Goal: Task Accomplishment & Management: Use online tool/utility

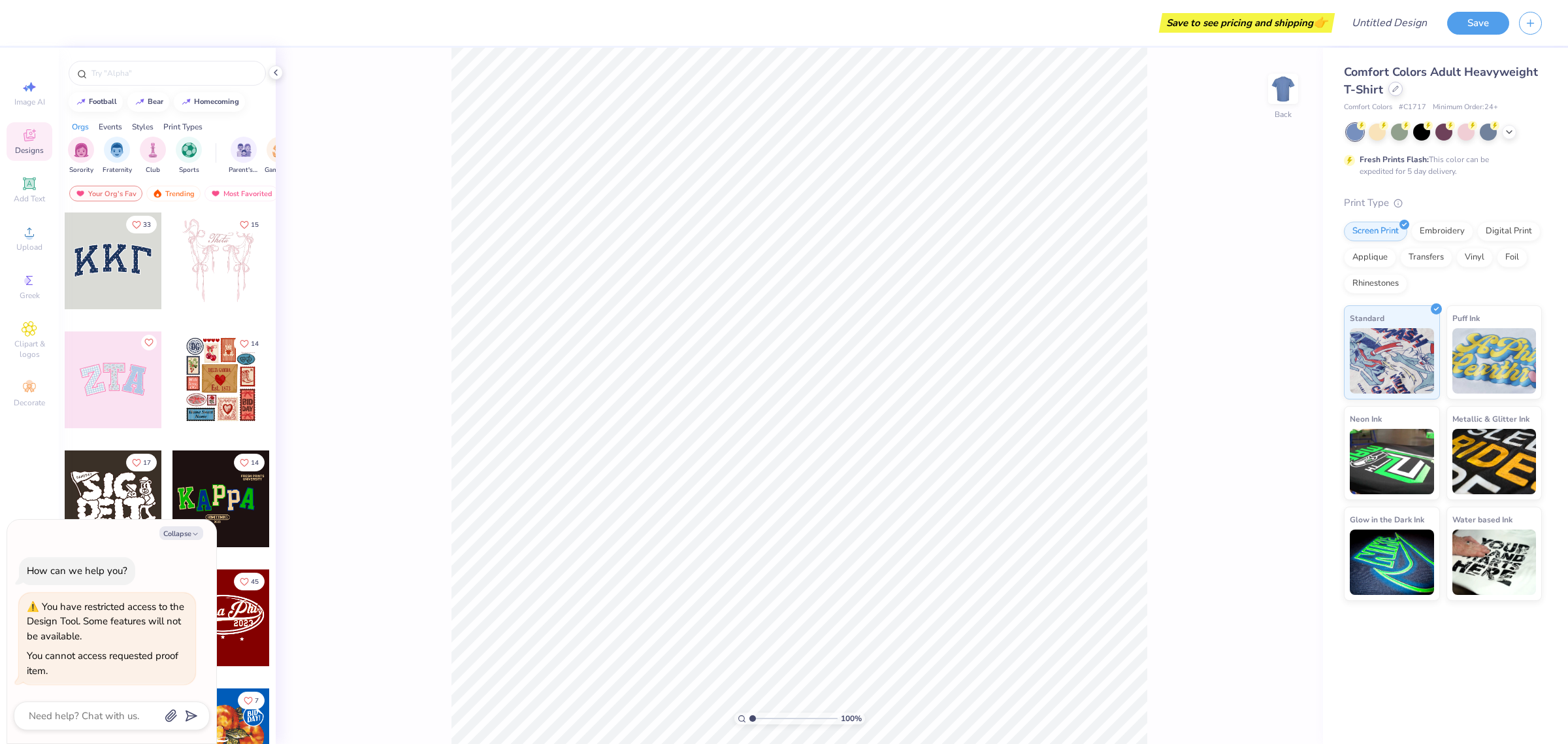
click at [1388, 87] on div at bounding box center [1395, 89] width 14 height 15
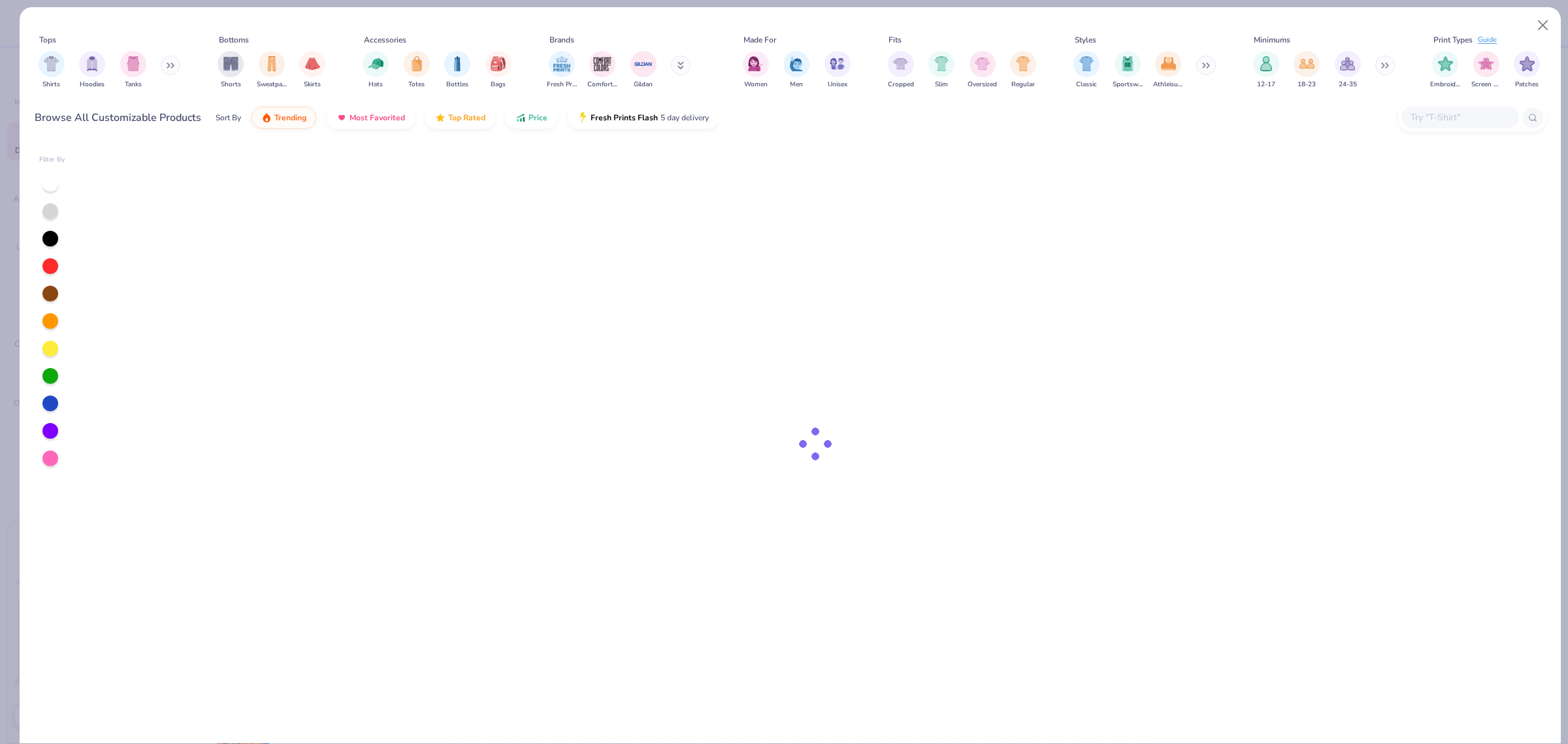
click at [1455, 108] on div at bounding box center [1460, 117] width 117 height 22
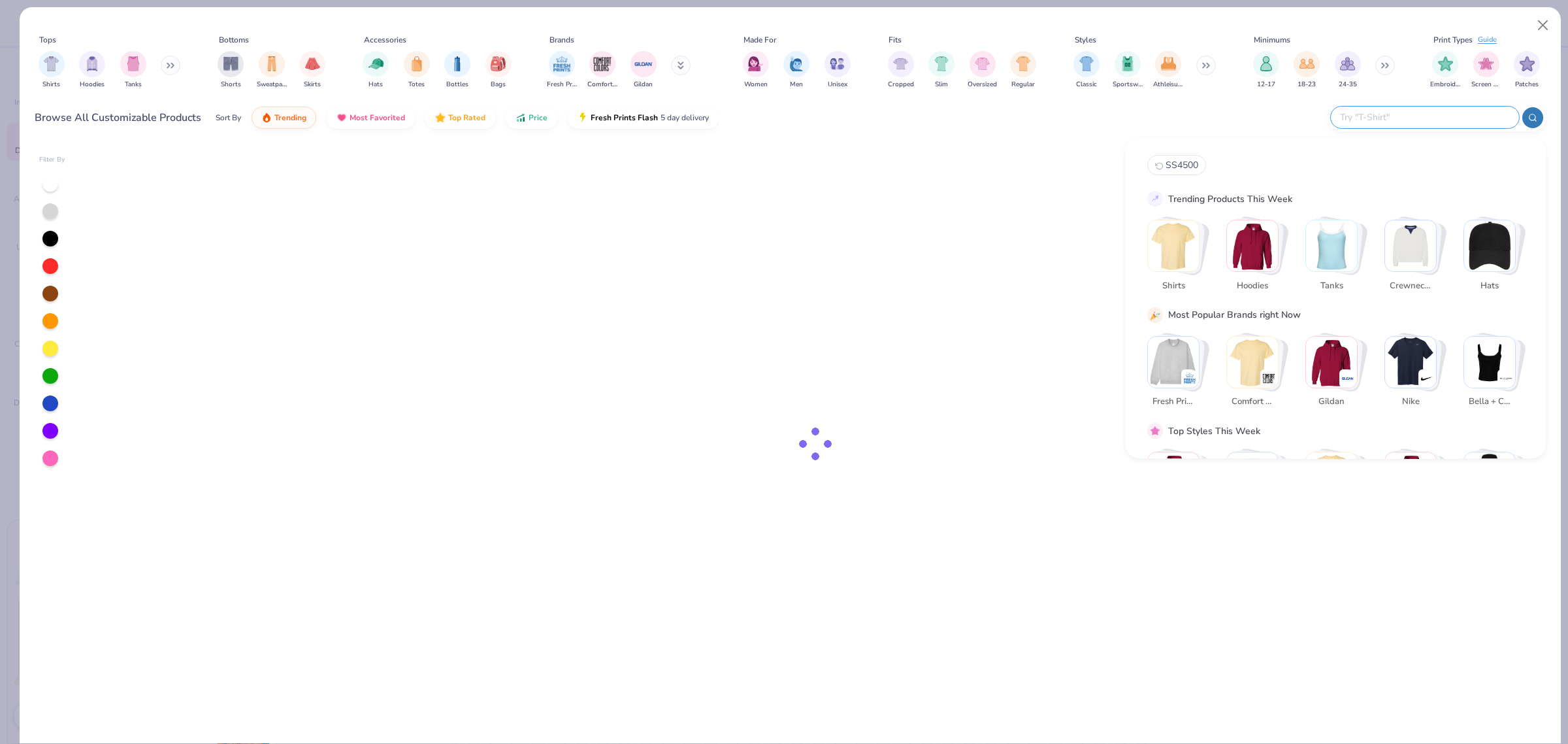
type textarea "x"
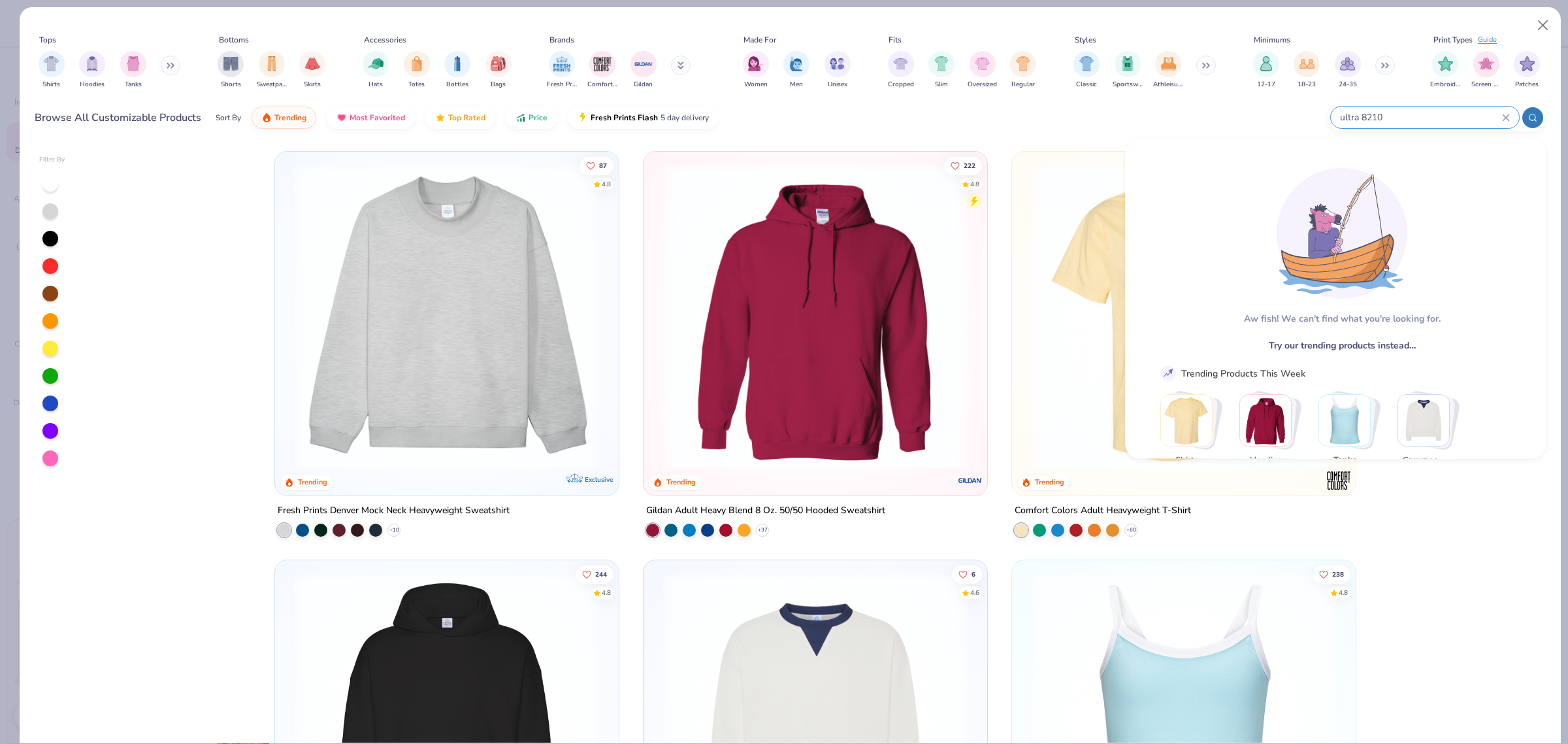
click at [1354, 118] on input "ultra 8210" at bounding box center [1420, 117] width 163 height 15
click at [1361, 115] on input "ultra 8210" at bounding box center [1420, 117] width 163 height 15
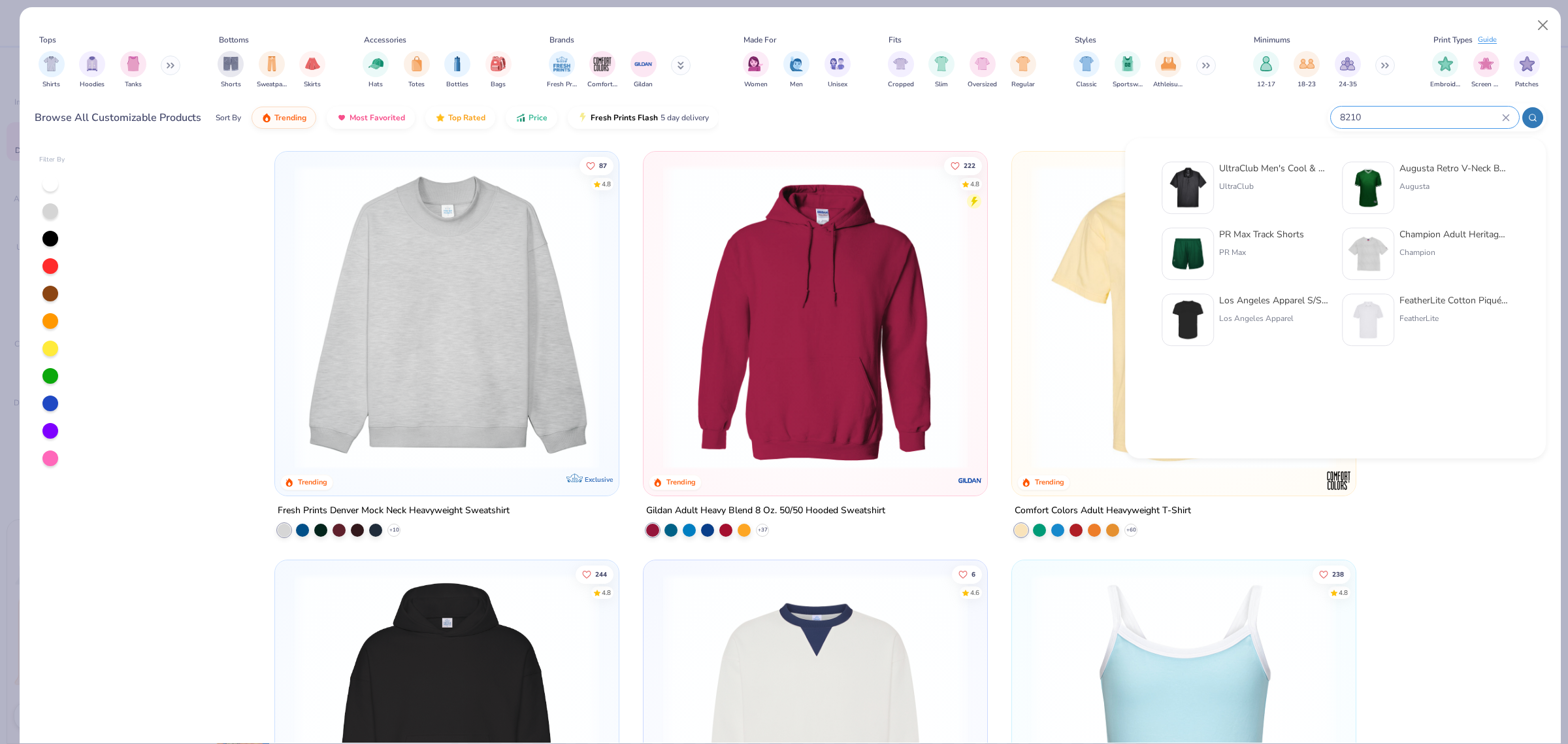
type input "8210"
click at [1259, 165] on div "UltraClub Men's Cool & Dry Mesh Pique Polo" at bounding box center [1274, 168] width 109 height 14
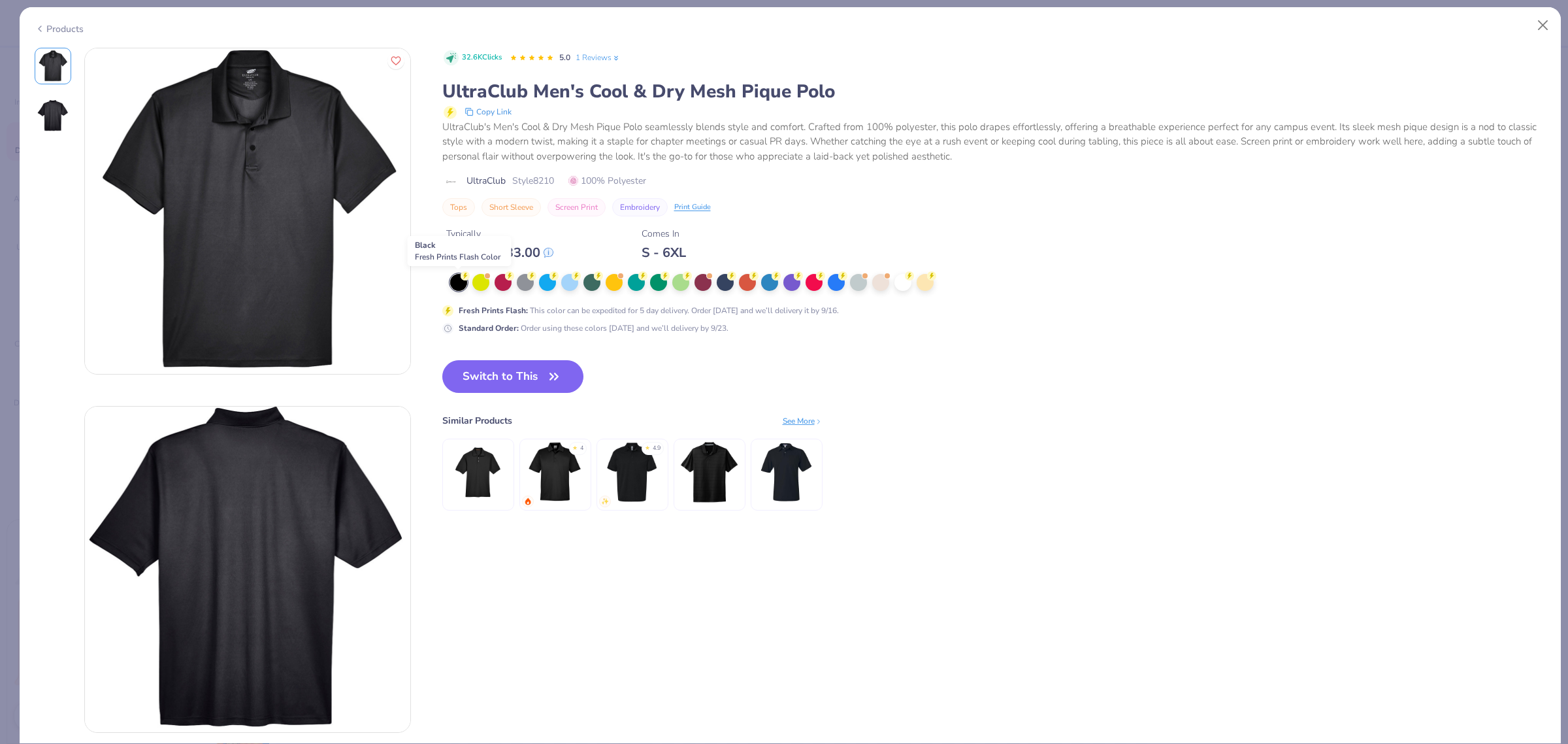
click at [460, 284] on div at bounding box center [458, 282] width 17 height 17
type textarea "x"
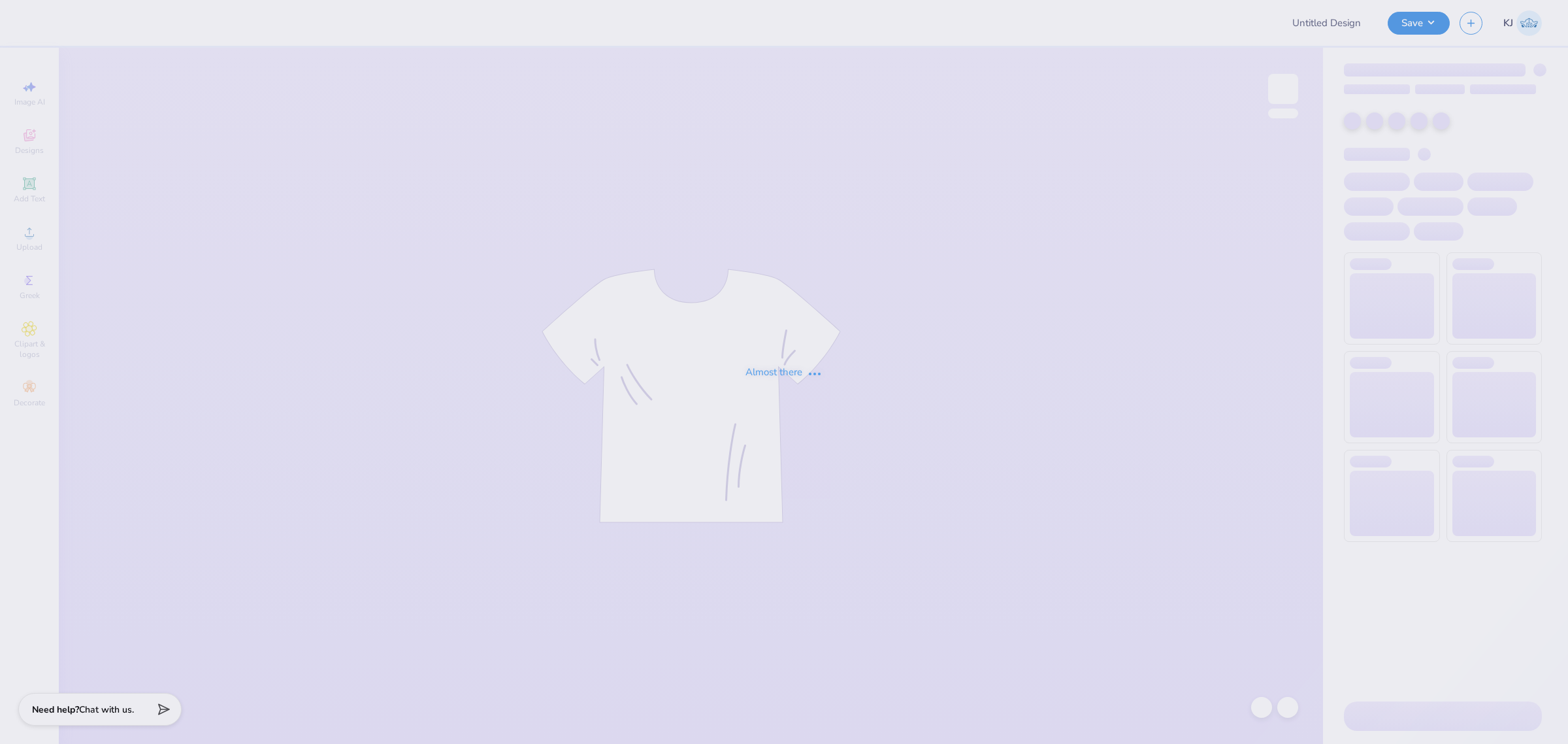
type input "spacecocks shirts"
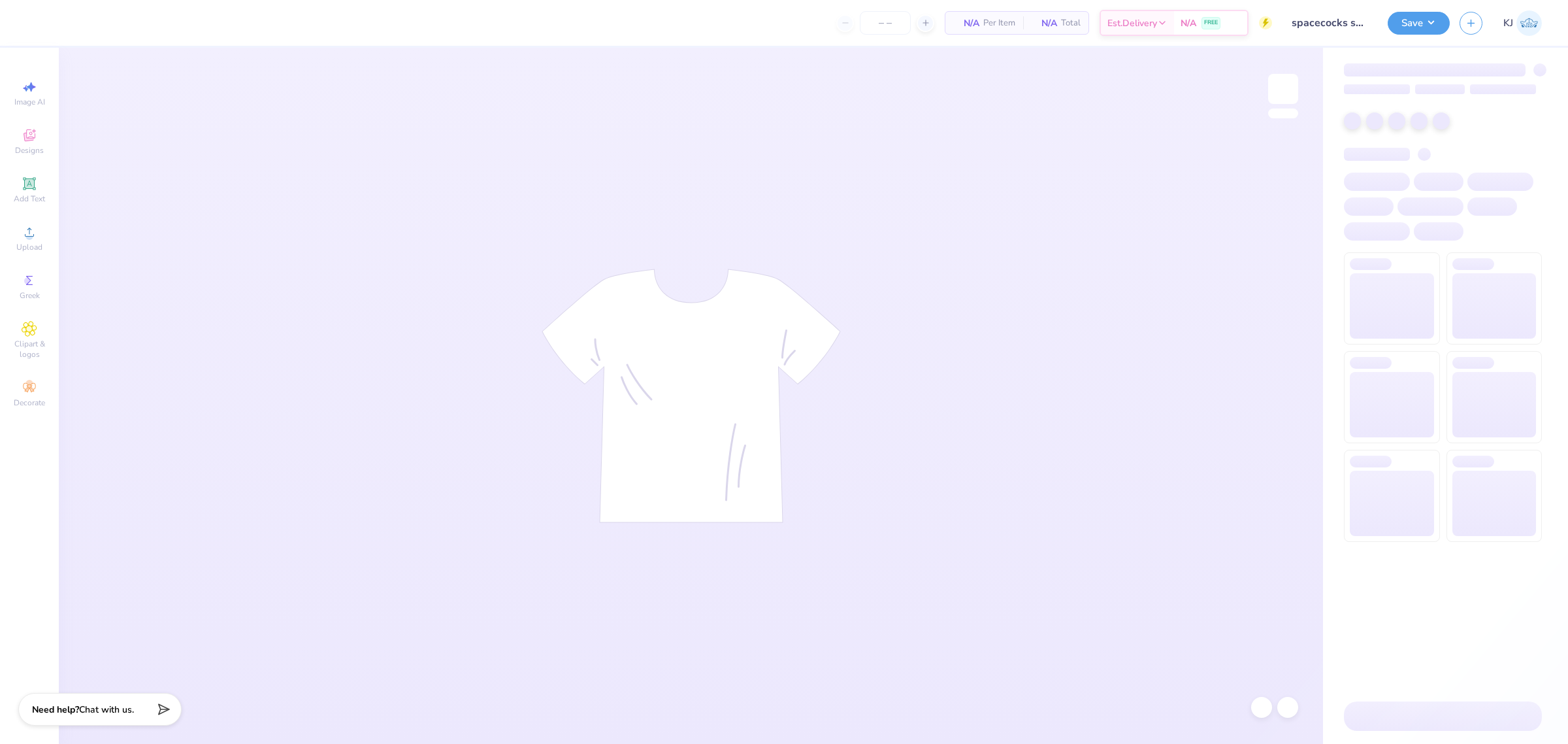
type input "24"
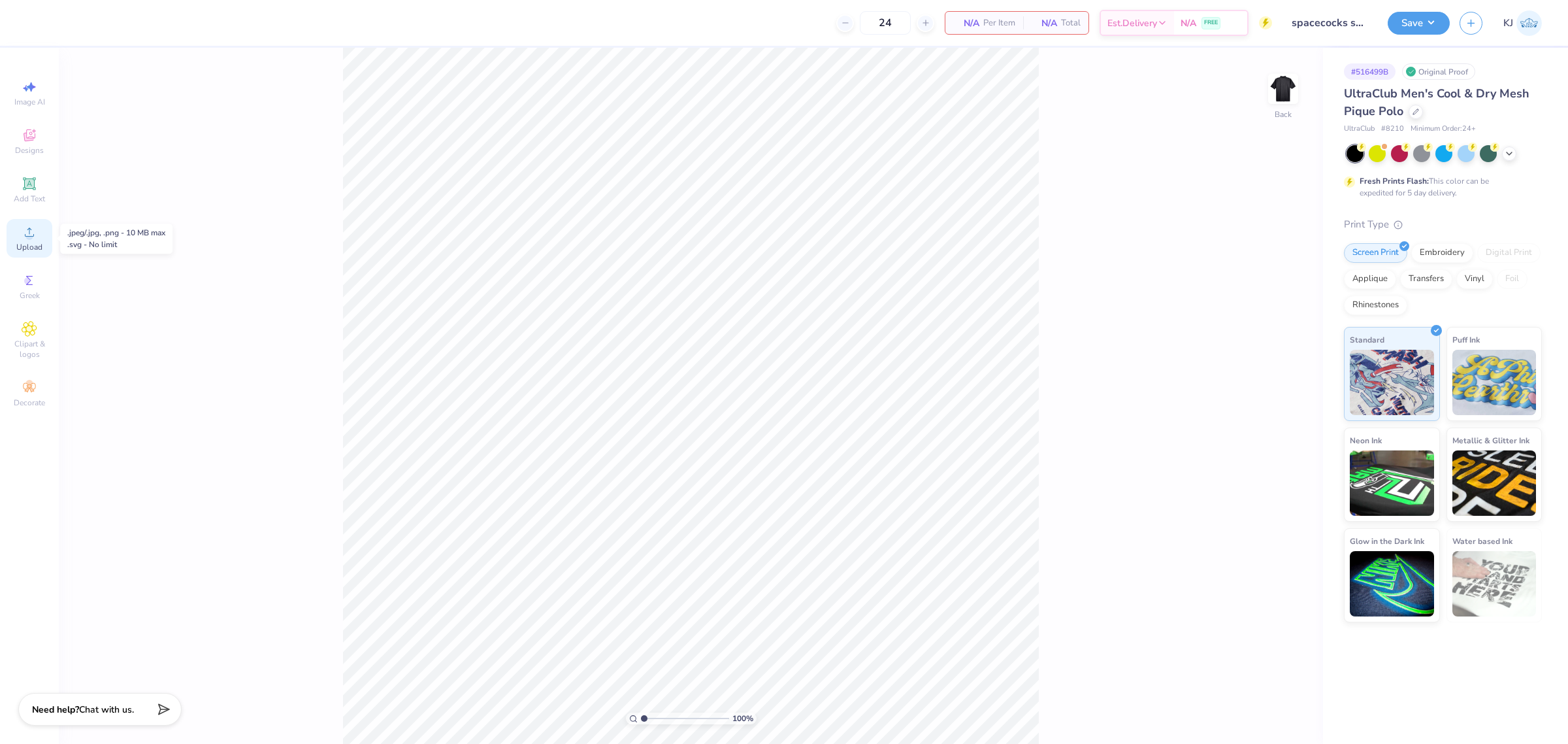
click at [24, 246] on span "Upload" at bounding box center [30, 247] width 26 height 10
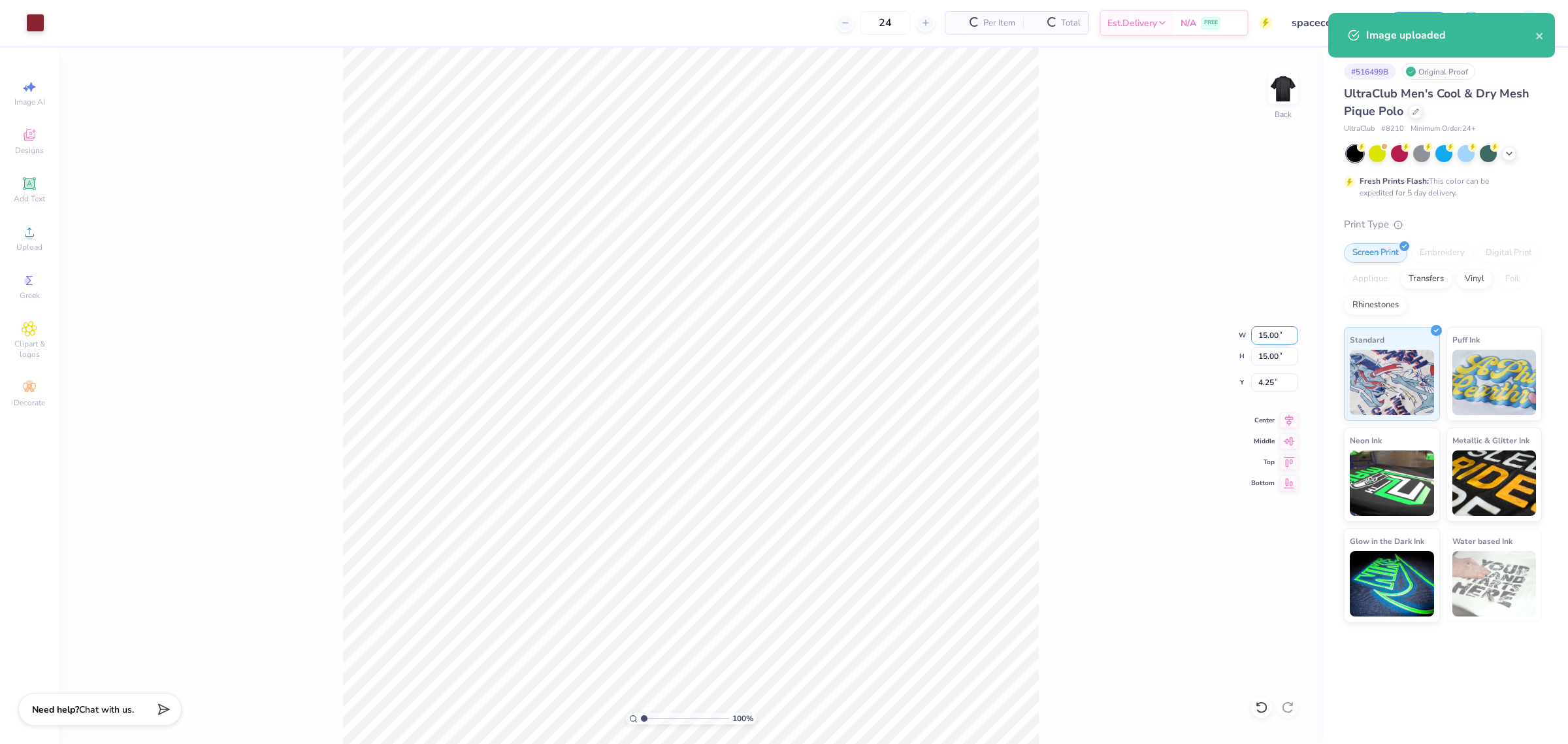
click at [1268, 339] on input "15.00" at bounding box center [1274, 335] width 47 height 18
type input "3.50"
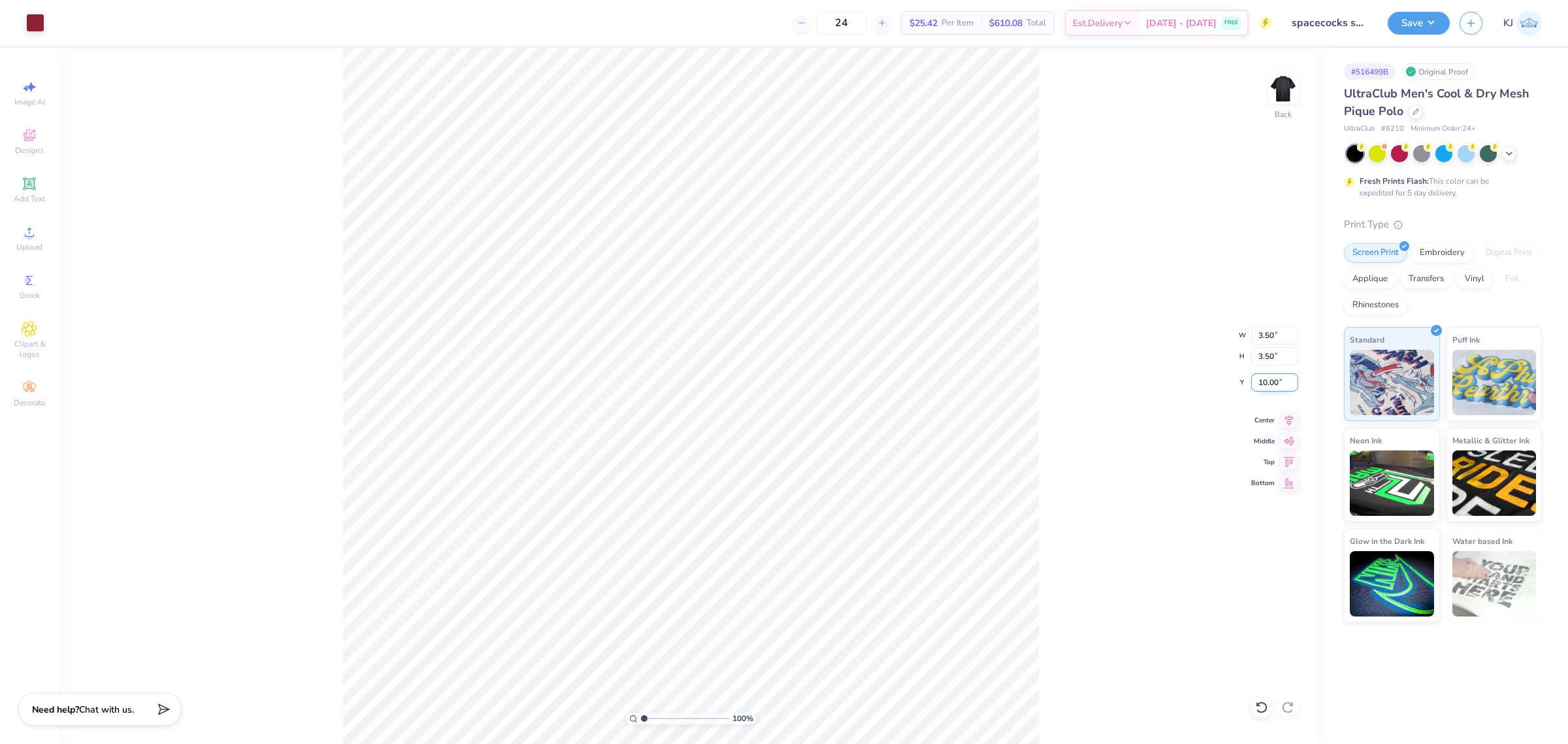
click at [1272, 379] on input "10.00" at bounding box center [1274, 382] width 47 height 18
type input "3.00"
type input "1"
click at [17, 237] on div "Upload" at bounding box center [29, 238] width 46 height 38
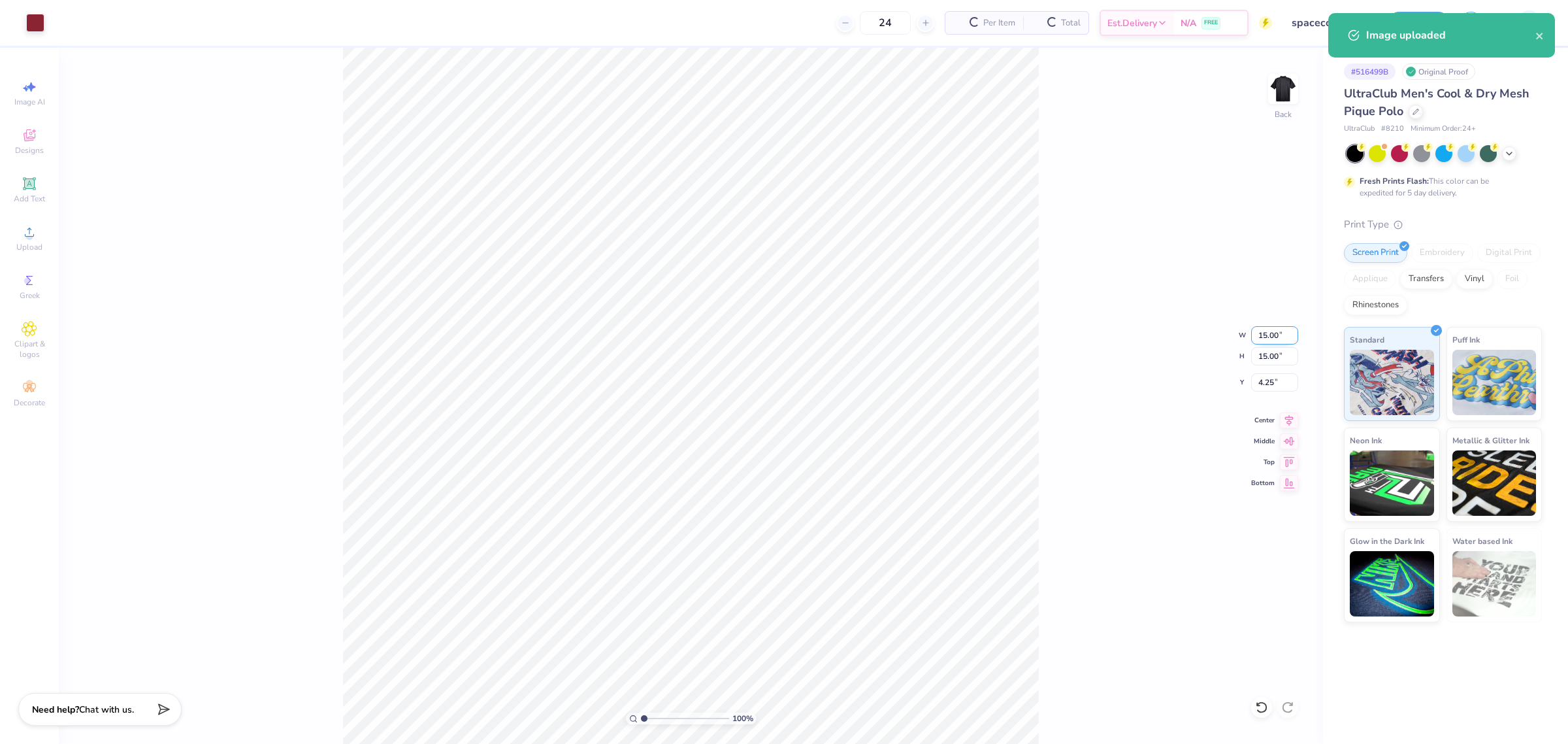
click at [1266, 336] on input "15.00" at bounding box center [1274, 335] width 47 height 18
click at [1266, 335] on input "15.00" at bounding box center [1274, 335] width 47 height 18
type input "3.50"
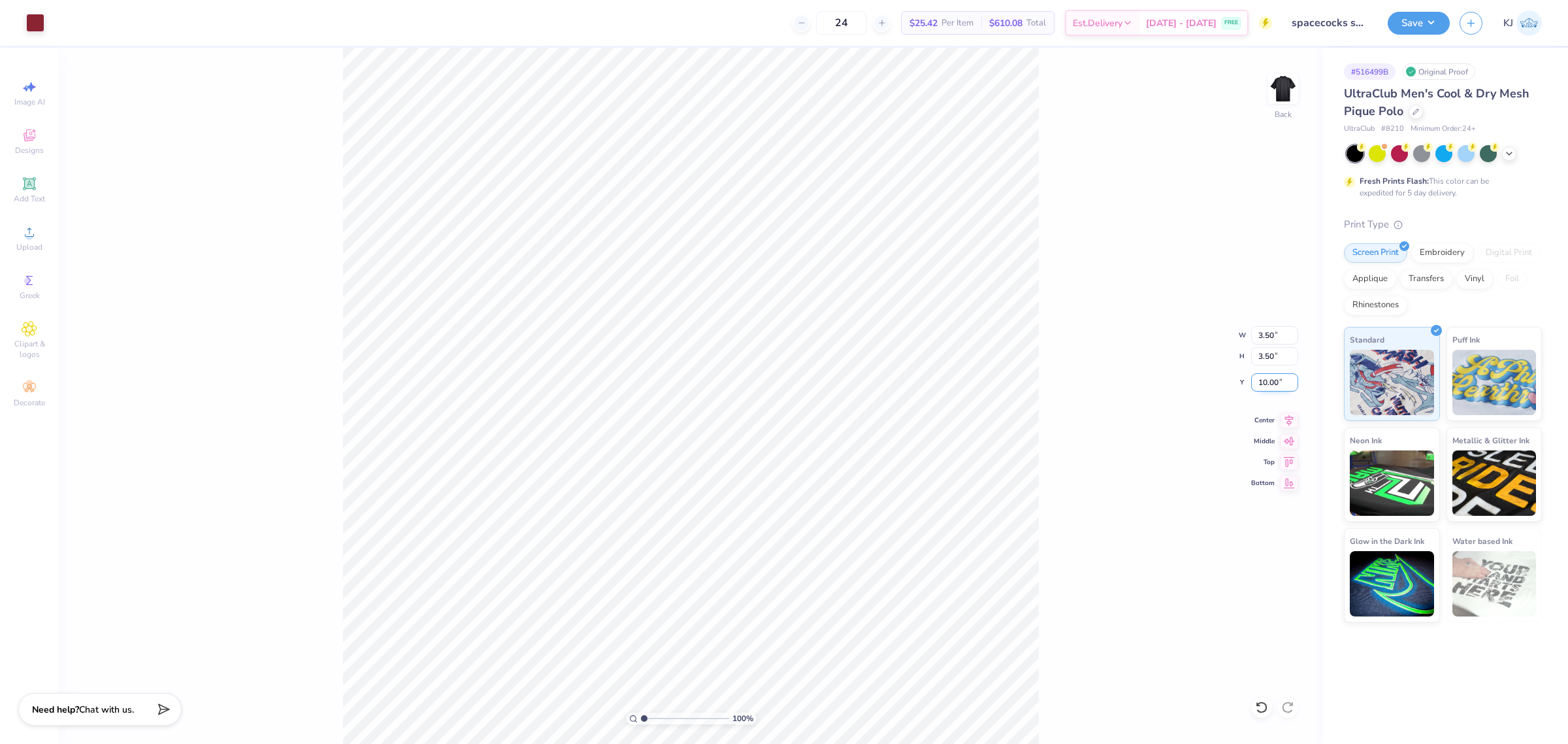
click at [1264, 389] on input "10.00" at bounding box center [1274, 382] width 47 height 18
type input "3.00"
type input "1"
click at [1432, 24] on button "Save" at bounding box center [1419, 22] width 62 height 23
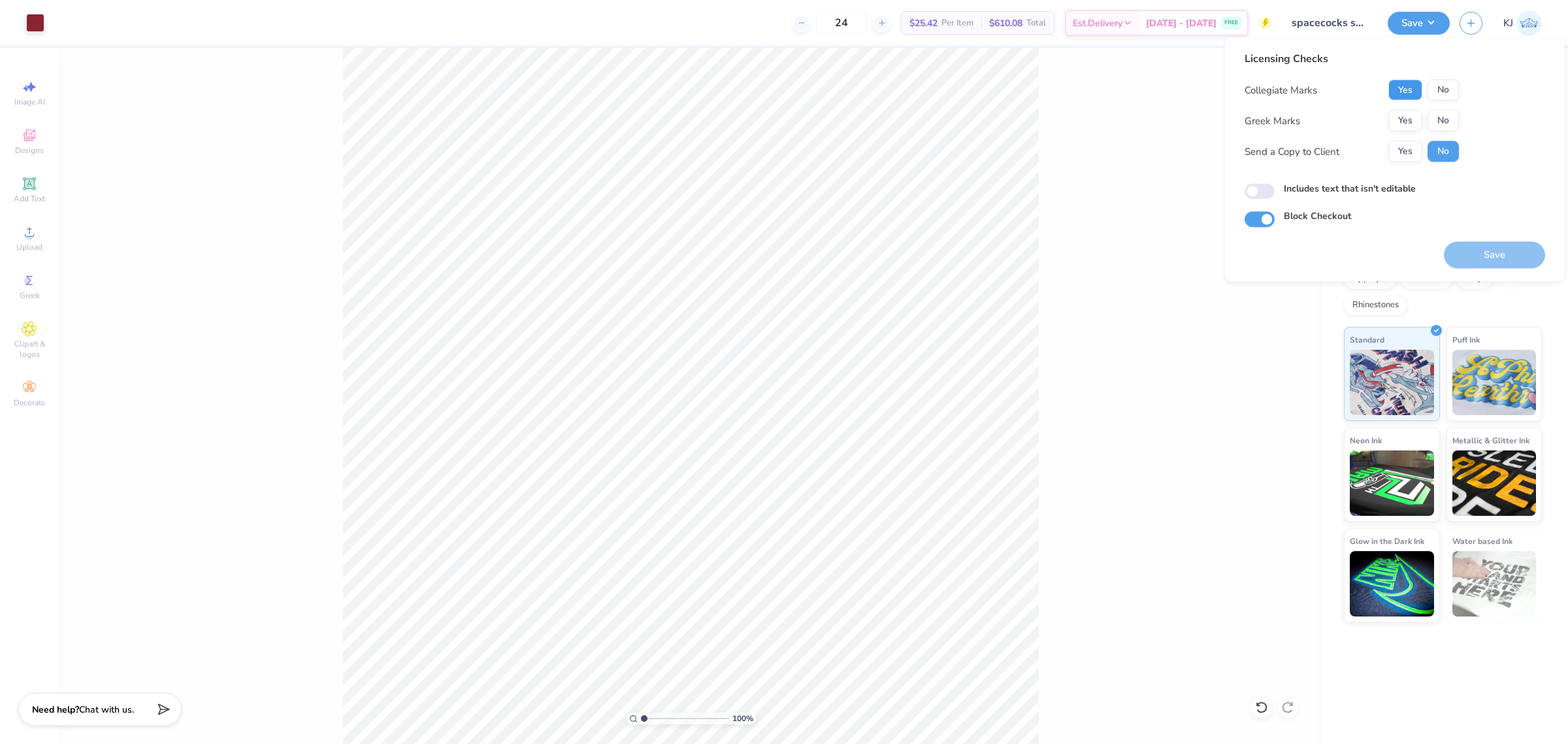
click at [1399, 88] on button "Yes" at bounding box center [1405, 90] width 34 height 21
click at [1431, 112] on button "No" at bounding box center [1443, 120] width 31 height 21
click at [1495, 252] on button "Save" at bounding box center [1495, 255] width 101 height 27
